Goal: Navigation & Orientation: Find specific page/section

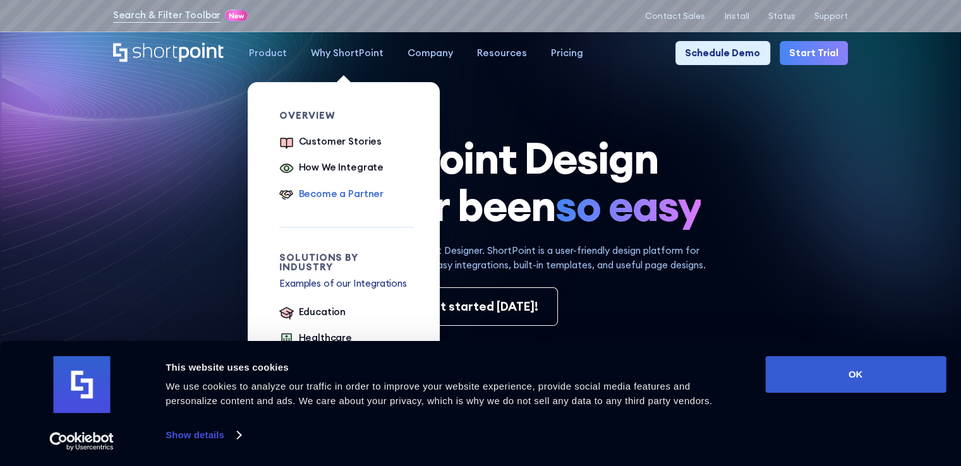
click at [347, 196] on div "Become a Partner" at bounding box center [341, 194] width 85 height 15
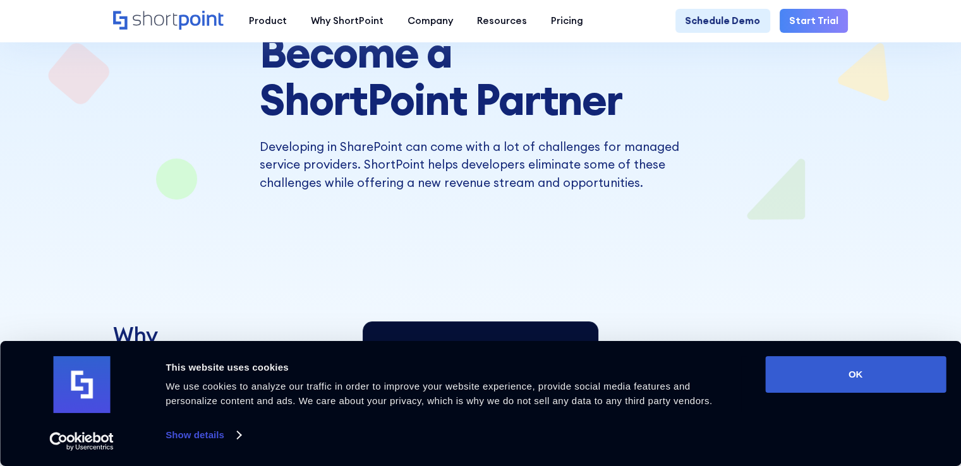
scroll to position [189, 0]
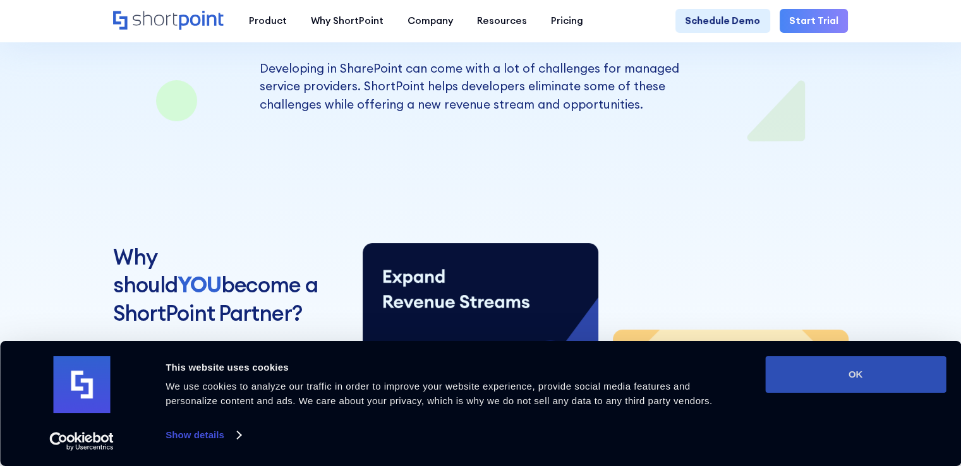
click at [838, 369] on button "OK" at bounding box center [855, 374] width 181 height 37
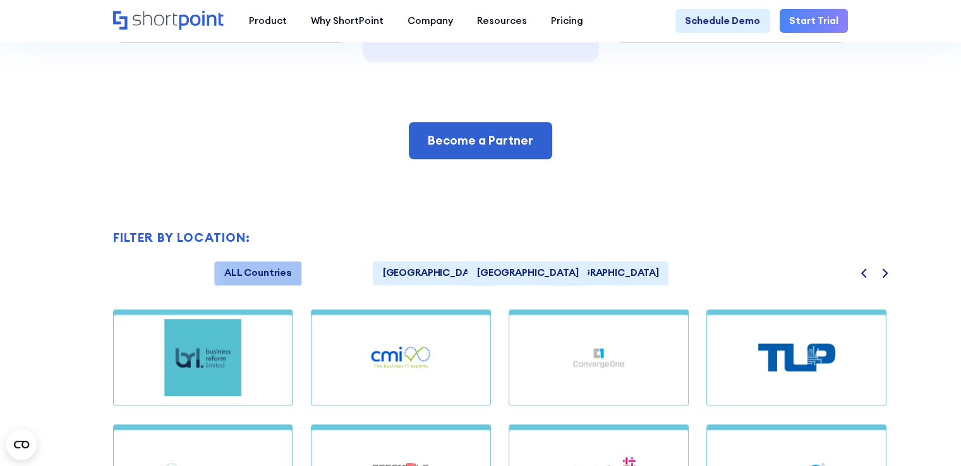
scroll to position [947, 0]
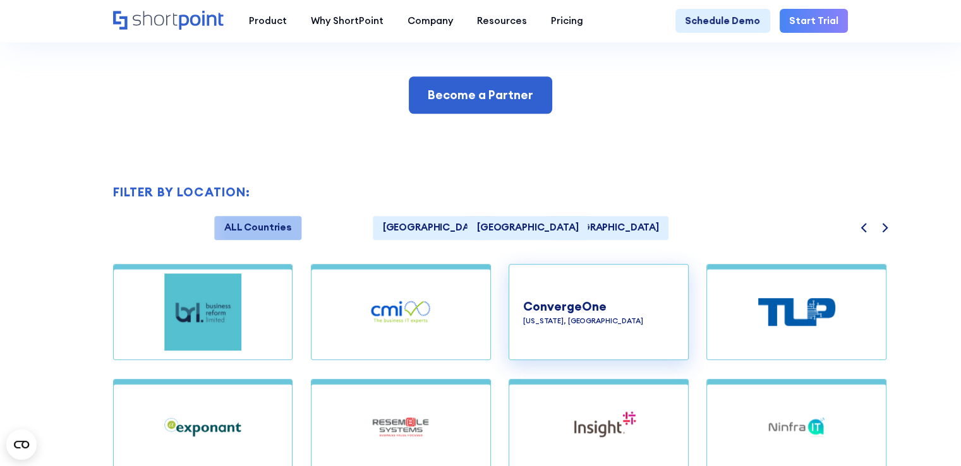
click at [577, 316] on h4 "ConvergeOne" at bounding box center [598, 306] width 151 height 18
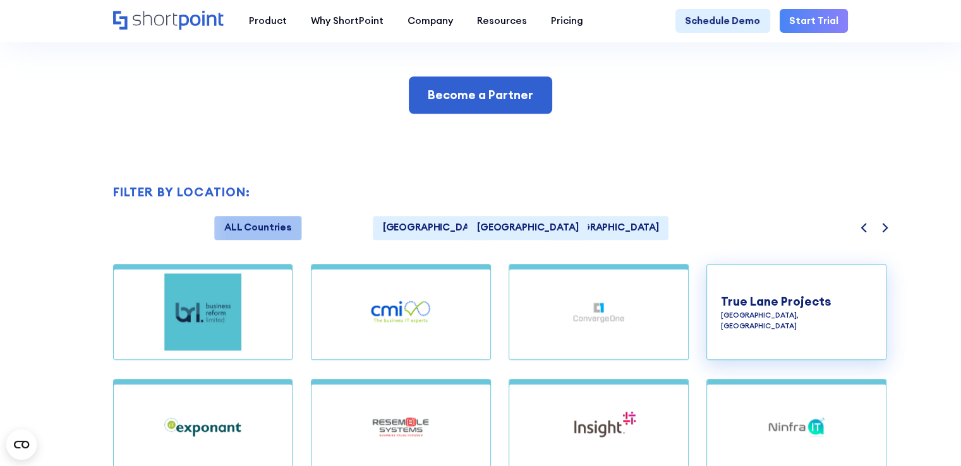
click at [762, 311] on h4 "True Lane Projects" at bounding box center [796, 301] width 151 height 18
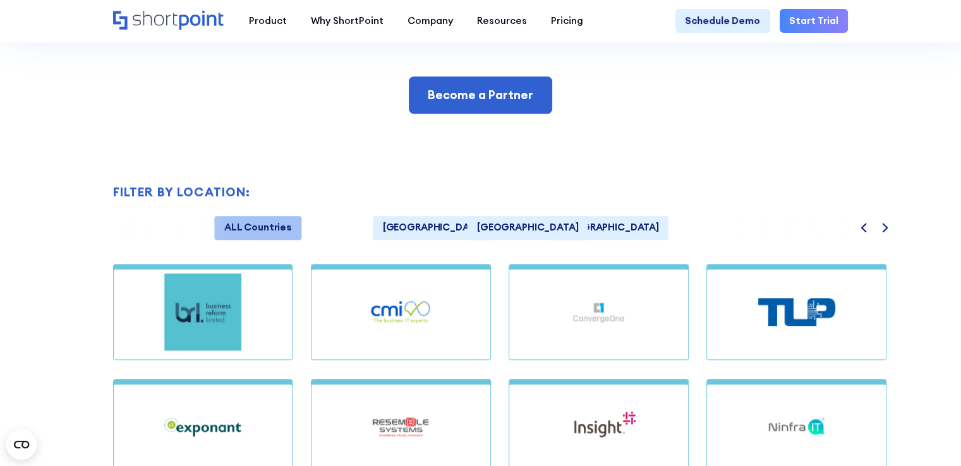
click at [896, 236] on button "Next" at bounding box center [884, 228] width 24 height 25
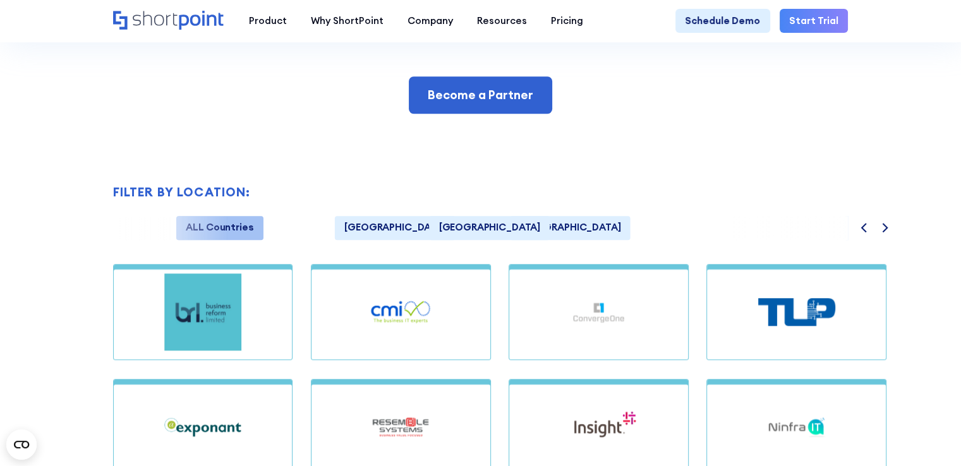
click at [896, 236] on button "Next" at bounding box center [884, 228] width 24 height 25
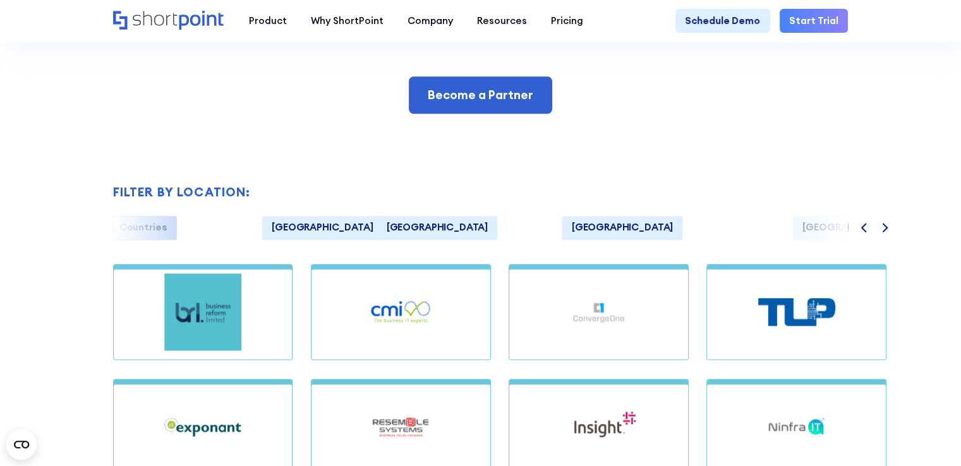
click at [896, 236] on button "Next" at bounding box center [884, 228] width 24 height 25
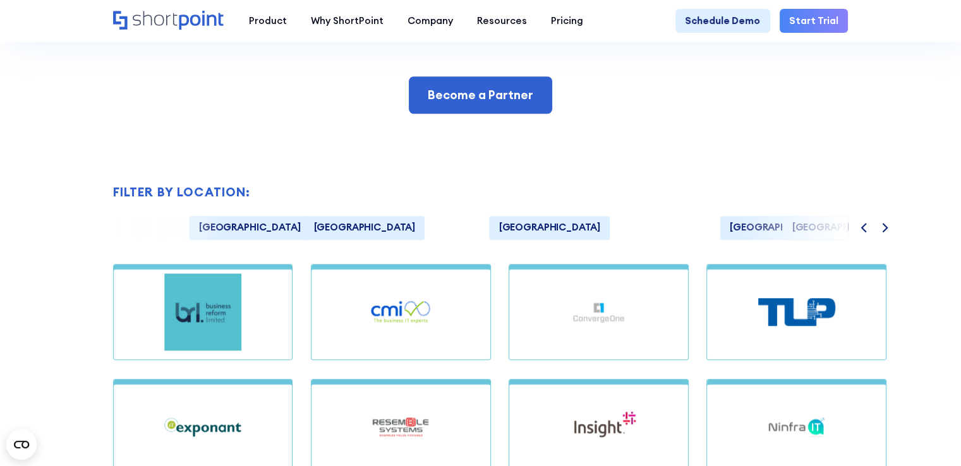
click at [896, 236] on button "Next" at bounding box center [884, 228] width 24 height 25
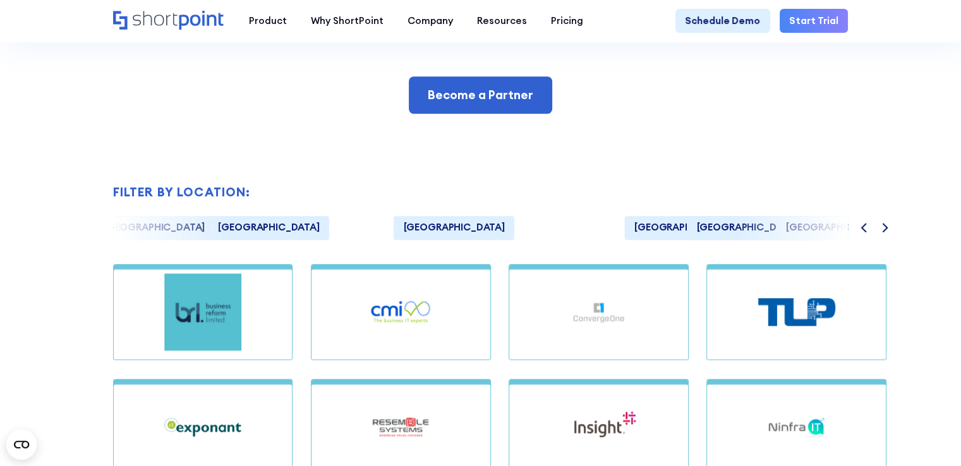
click at [896, 236] on button "Next" at bounding box center [884, 228] width 24 height 25
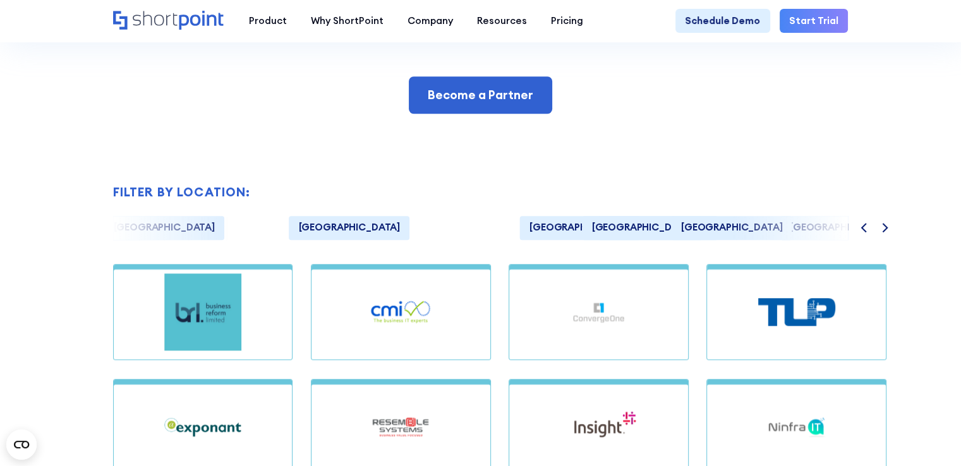
click at [896, 236] on button "Next" at bounding box center [884, 228] width 24 height 25
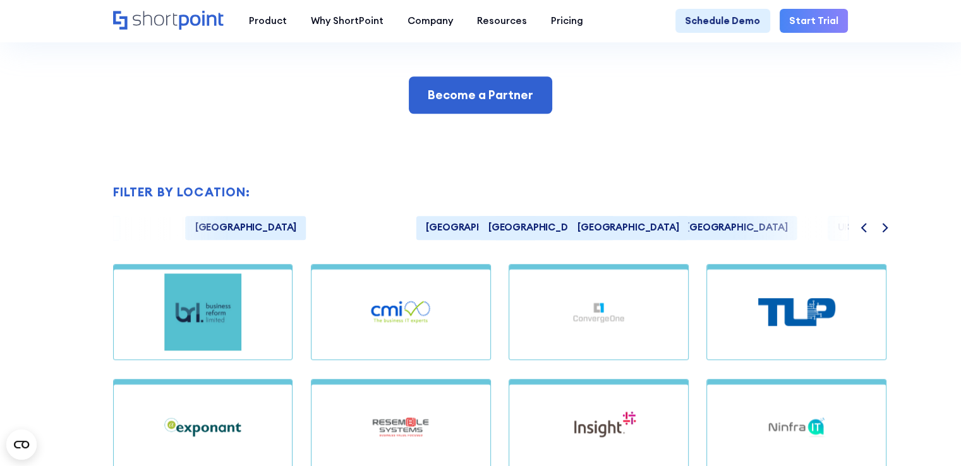
click at [896, 236] on button "Next" at bounding box center [884, 228] width 24 height 25
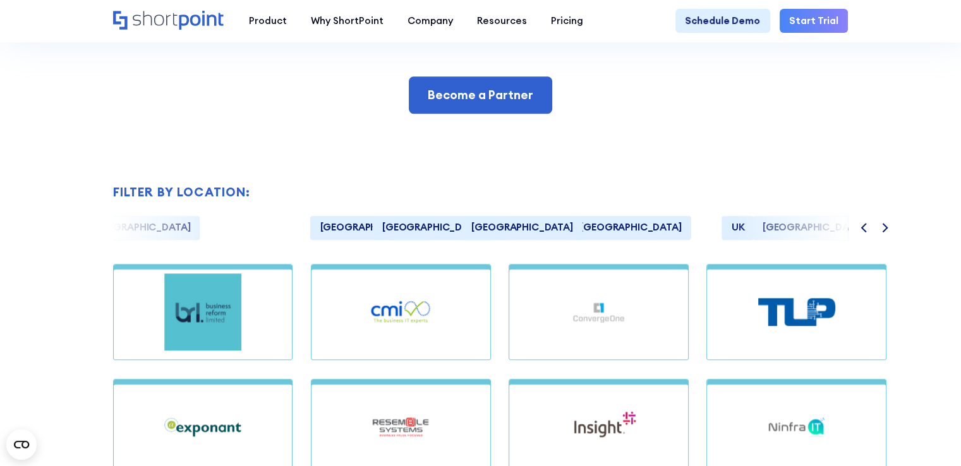
click at [896, 236] on button "Next" at bounding box center [884, 228] width 24 height 25
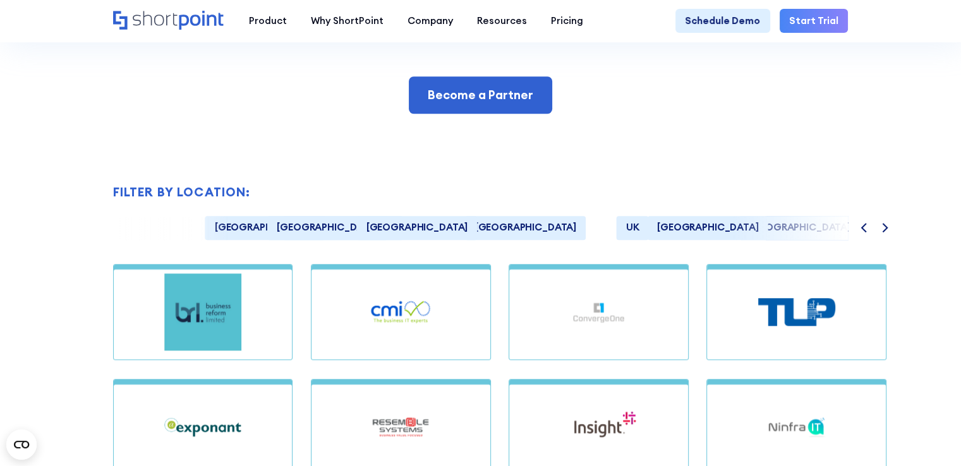
click at [896, 236] on button "Next" at bounding box center [884, 228] width 24 height 25
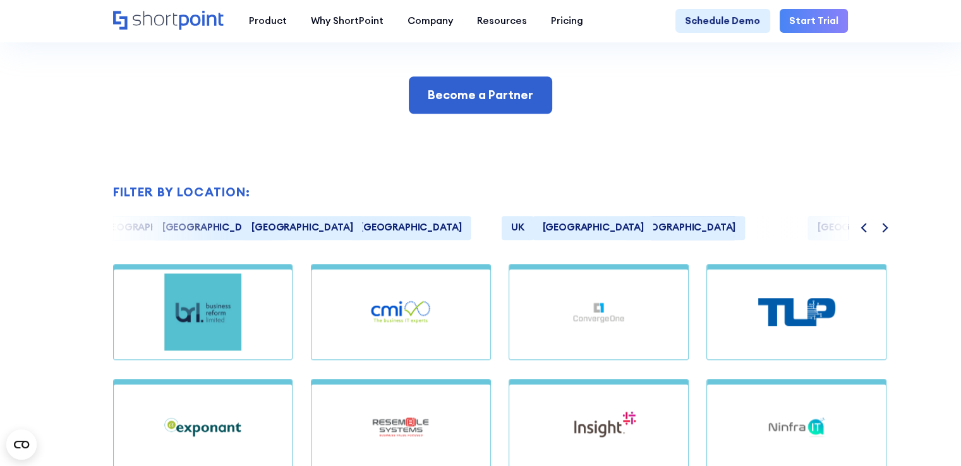
click at [896, 236] on button "Next" at bounding box center [884, 228] width 24 height 25
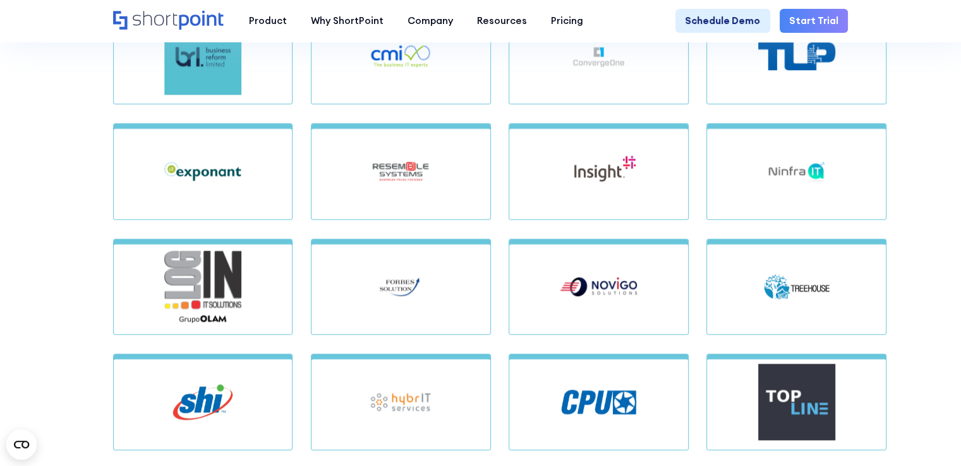
scroll to position [1326, 0]
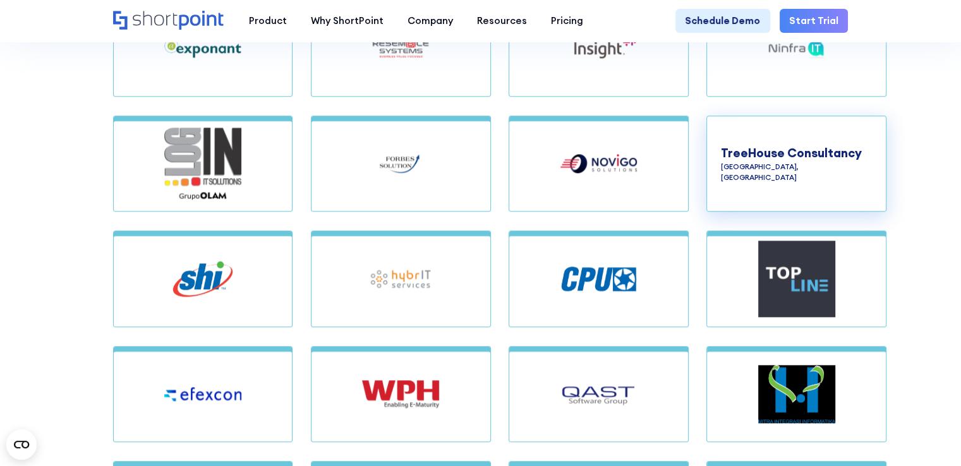
click at [815, 162] on h4 "TreeHouse Consultancy" at bounding box center [796, 153] width 151 height 18
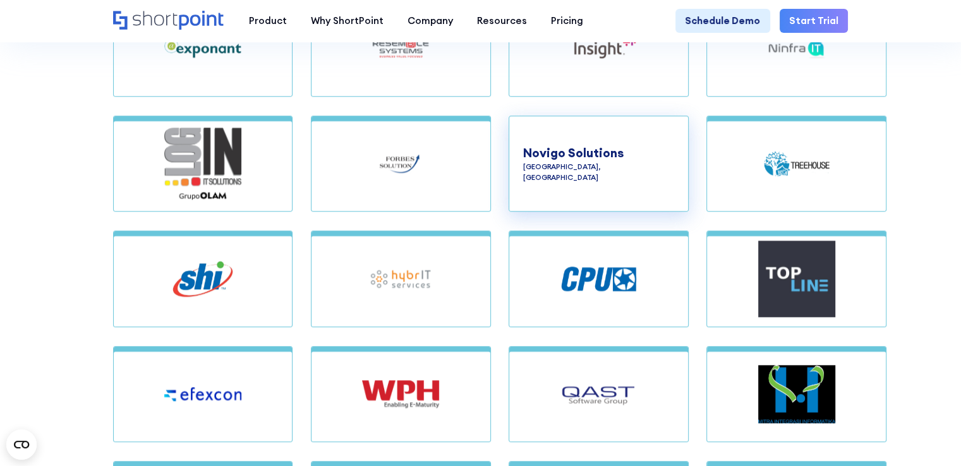
click at [633, 162] on h4 "Novigo Solutions" at bounding box center [598, 153] width 151 height 18
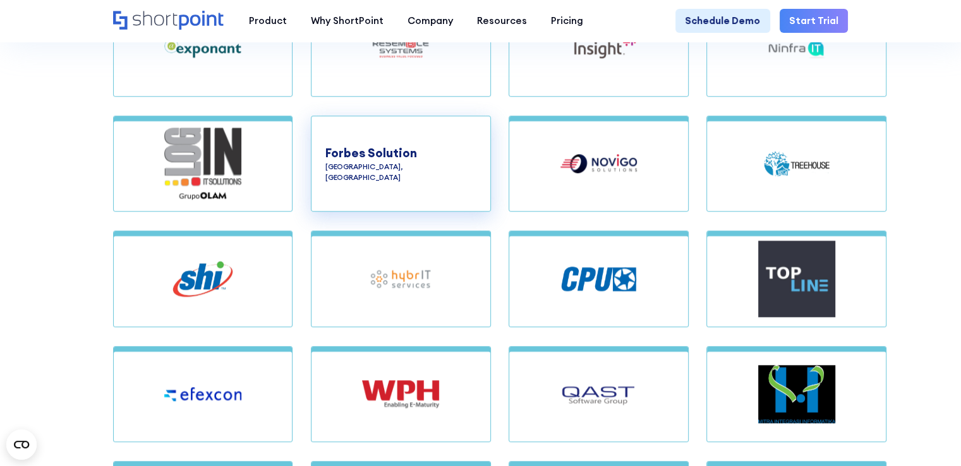
click at [429, 162] on h4 "Forbes Solution" at bounding box center [400, 153] width 151 height 18
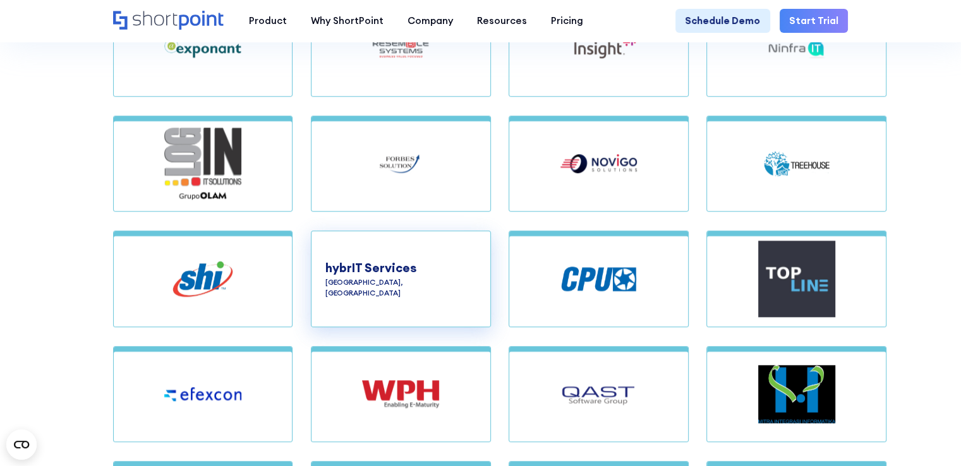
click at [381, 260] on div "hybrIT Services England, UK Specializing in delivering business outcomes using …" at bounding box center [400, 278] width 151 height 67
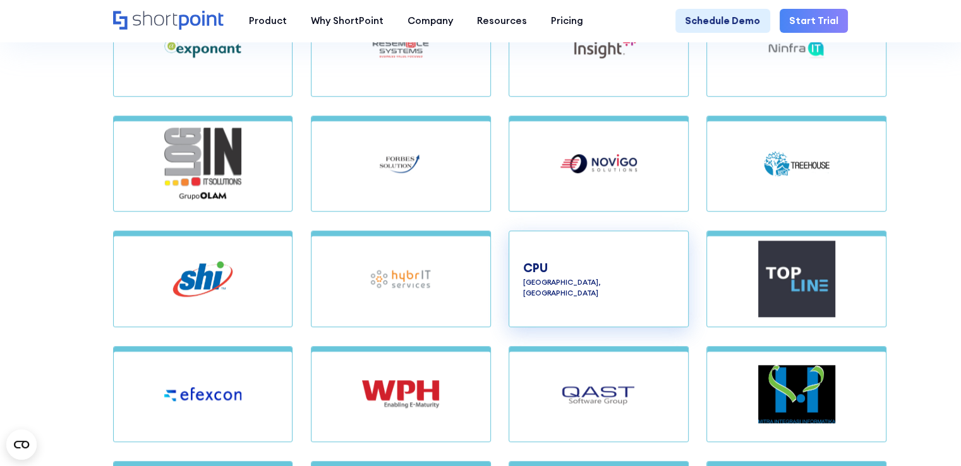
click at [519, 292] on div at bounding box center [598, 279] width 180 height 96
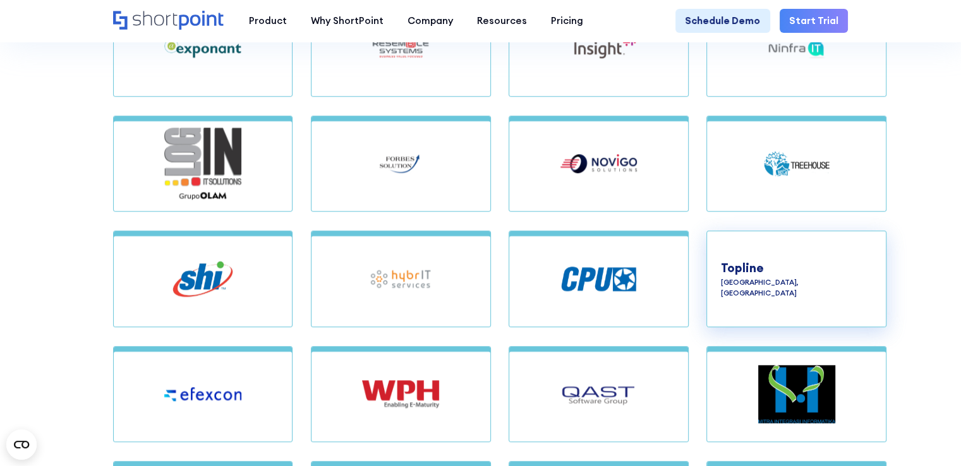
click at [744, 277] on h4 "Topline" at bounding box center [796, 268] width 151 height 18
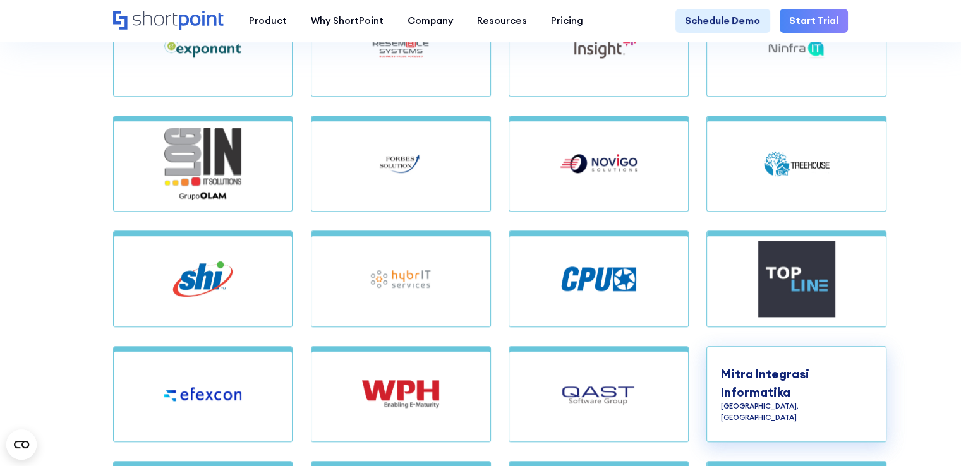
click at [741, 401] on h4 "Mitra Integrasi Informatika" at bounding box center [796, 383] width 151 height 36
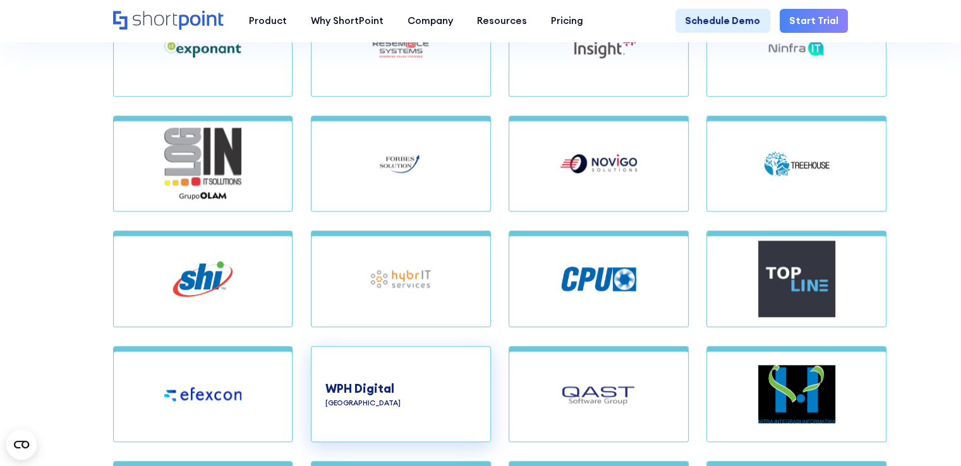
click at [447, 398] on h4 "WPH Digital" at bounding box center [400, 389] width 151 height 18
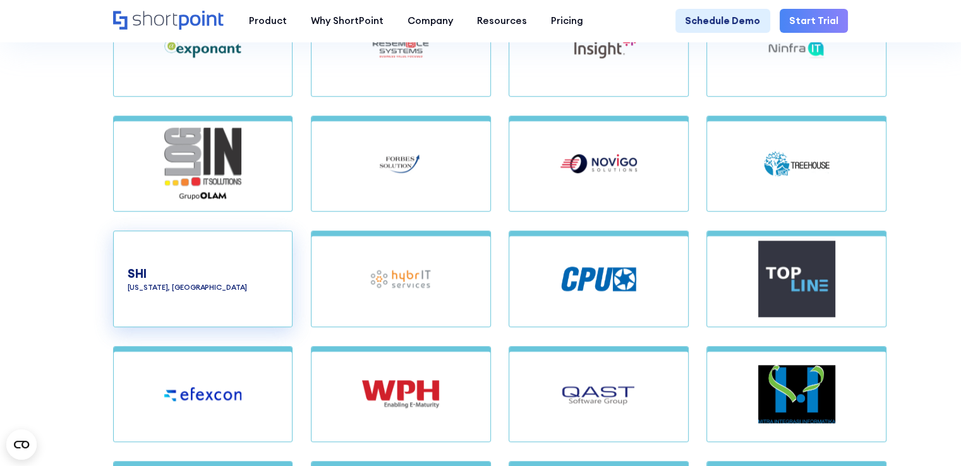
click at [165, 311] on div "SHI New Jersey, USA Working with SHI gives you the confidence to meet business …" at bounding box center [203, 278] width 151 height 67
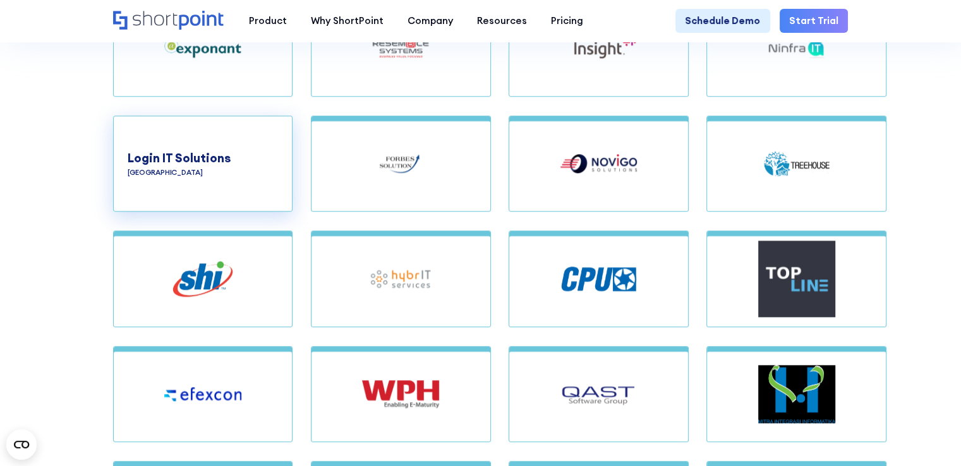
click at [203, 178] on p "Paraguay" at bounding box center [203, 172] width 151 height 11
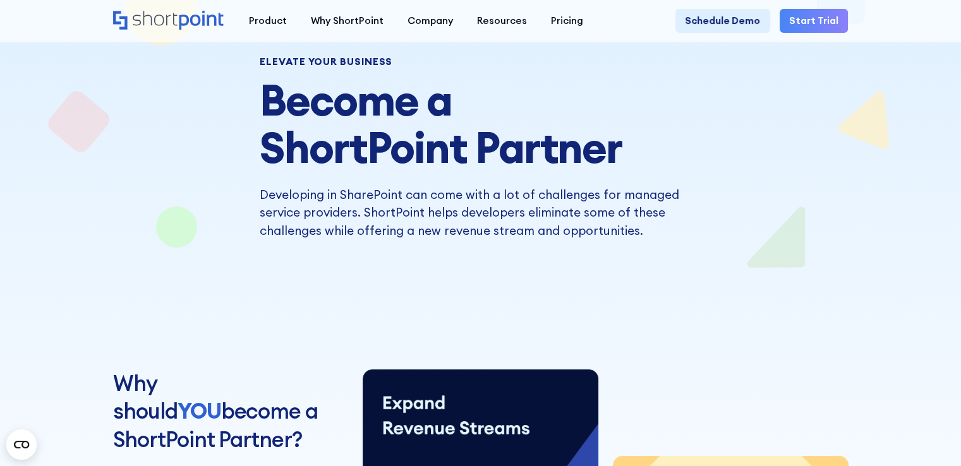
scroll to position [0, 0]
